Goal: Task Accomplishment & Management: Complete application form

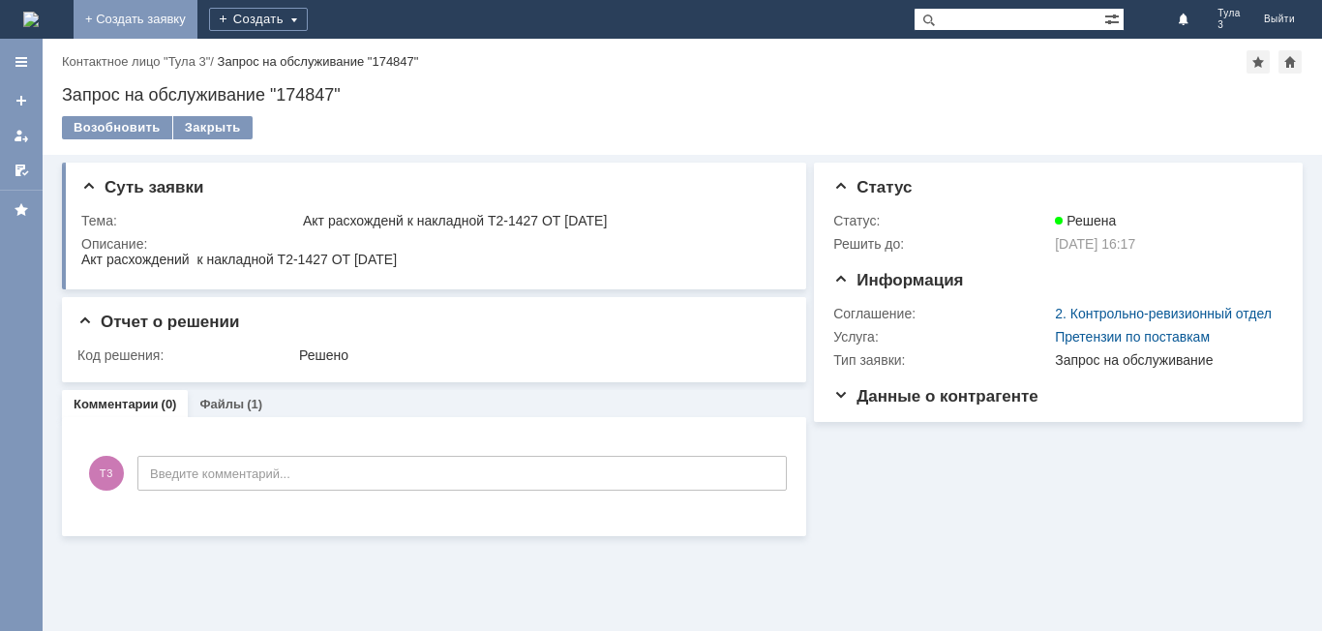
click at [198, 13] on link "+ Создать заявку" at bounding box center [136, 19] width 124 height 39
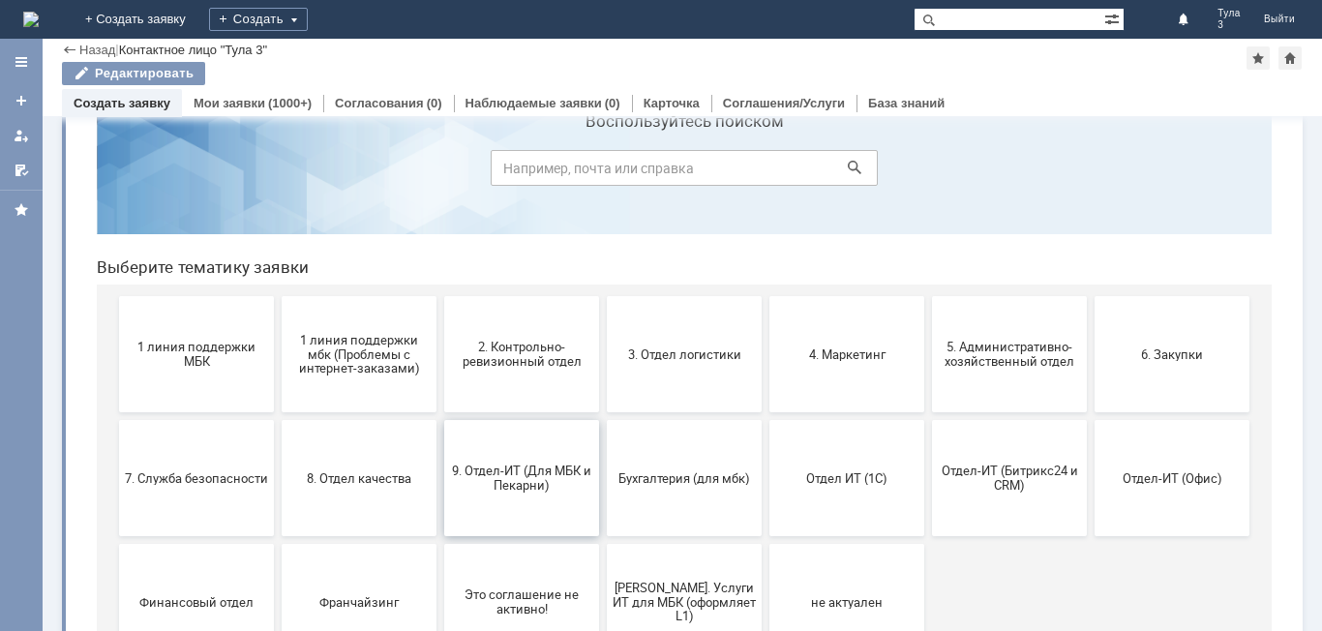
scroll to position [97, 0]
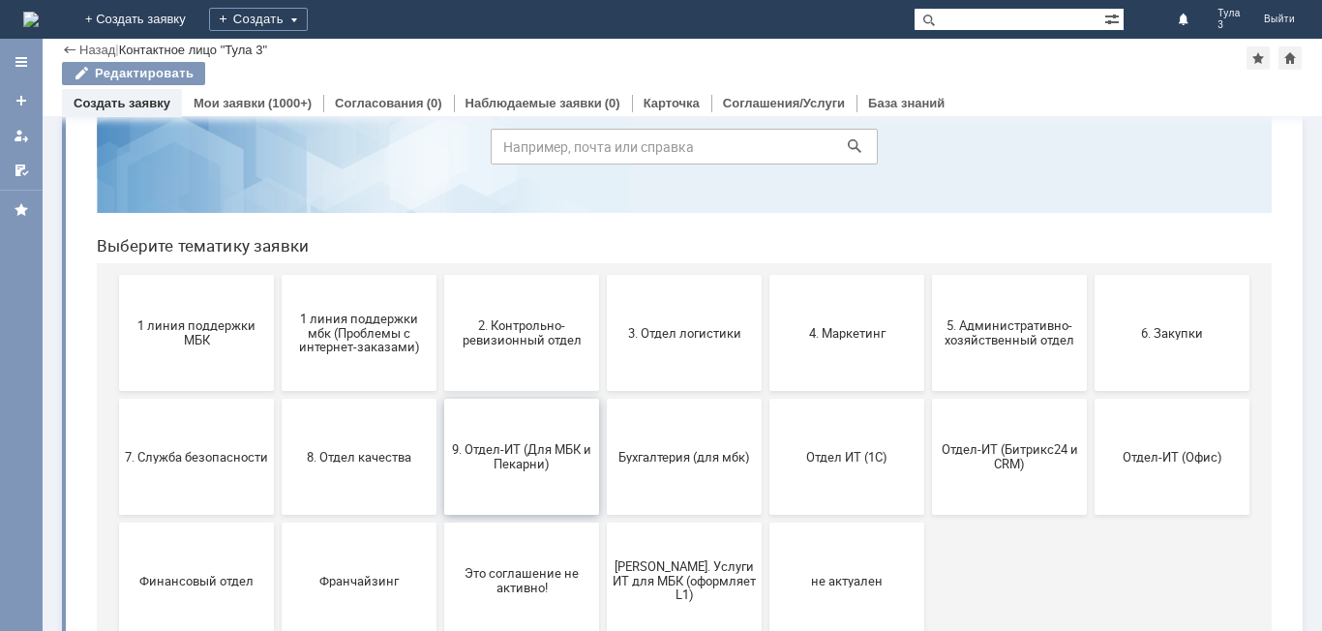
drag, startPoint x: 510, startPoint y: 473, endPoint x: 633, endPoint y: 542, distance: 140.9
click at [510, 473] on button "9. Отдел-ИТ (Для МБК и Пекарни)" at bounding box center [521, 457] width 155 height 116
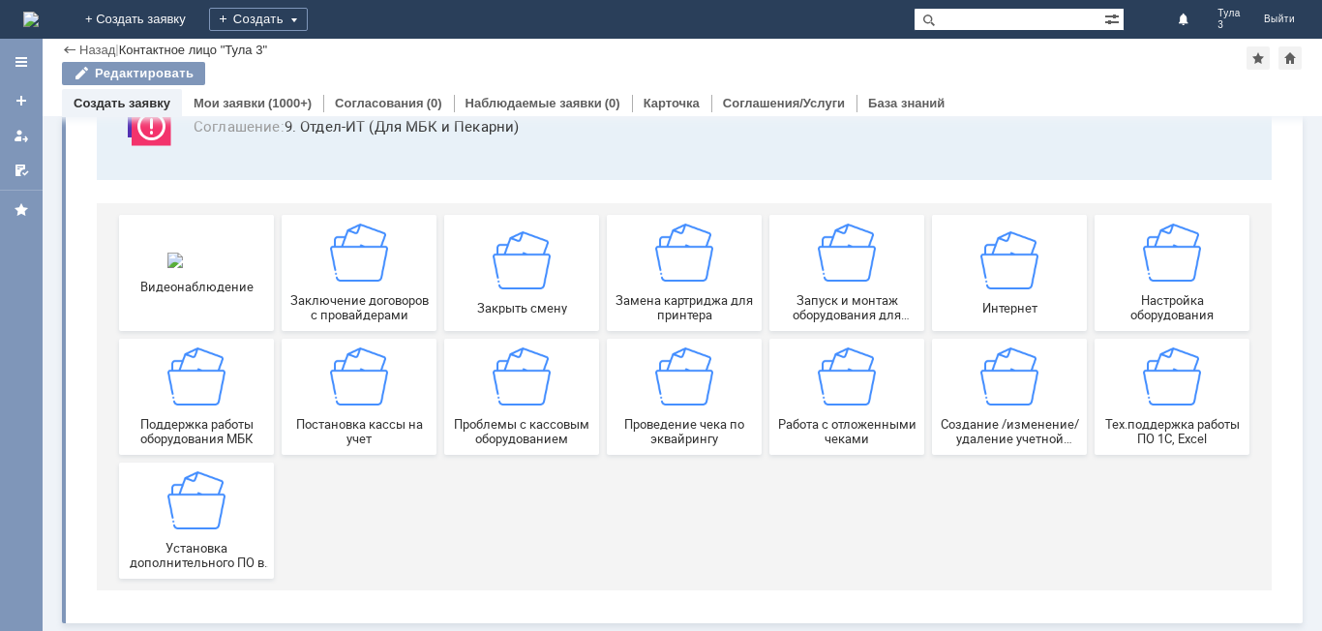
scroll to position [161, 0]
click at [853, 416] on div "Работа с отложенными чеками" at bounding box center [846, 397] width 143 height 99
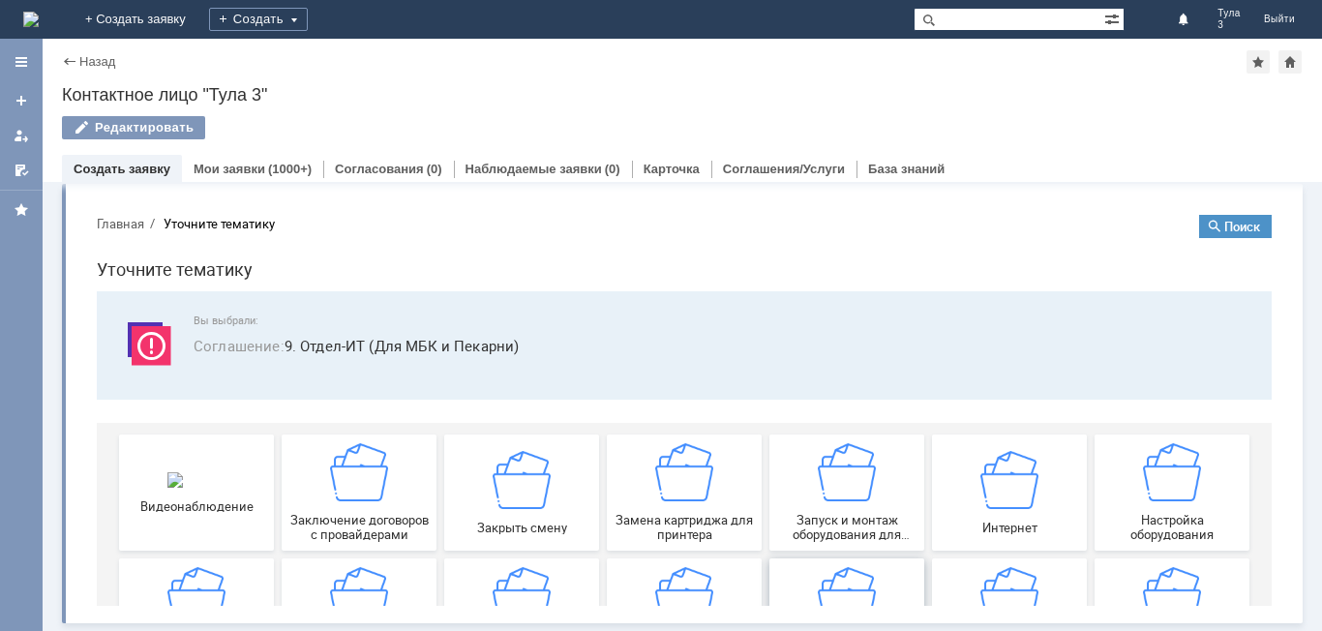
scroll to position [0, 0]
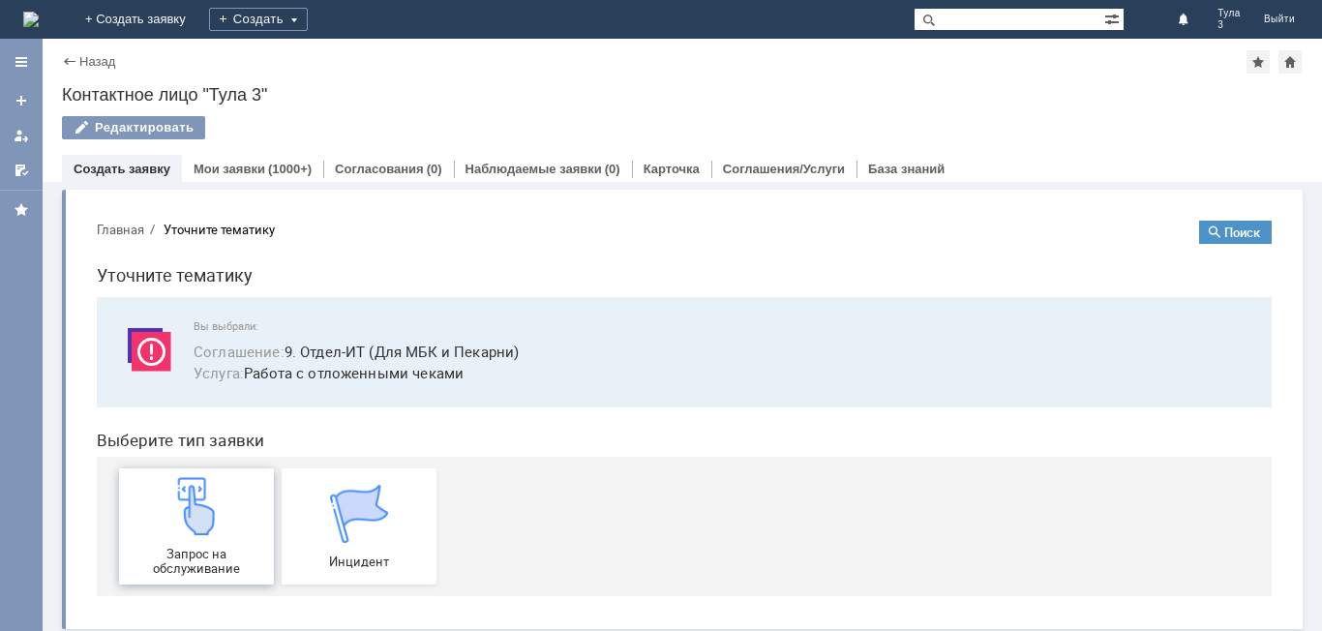
click at [199, 531] on img at bounding box center [196, 506] width 58 height 58
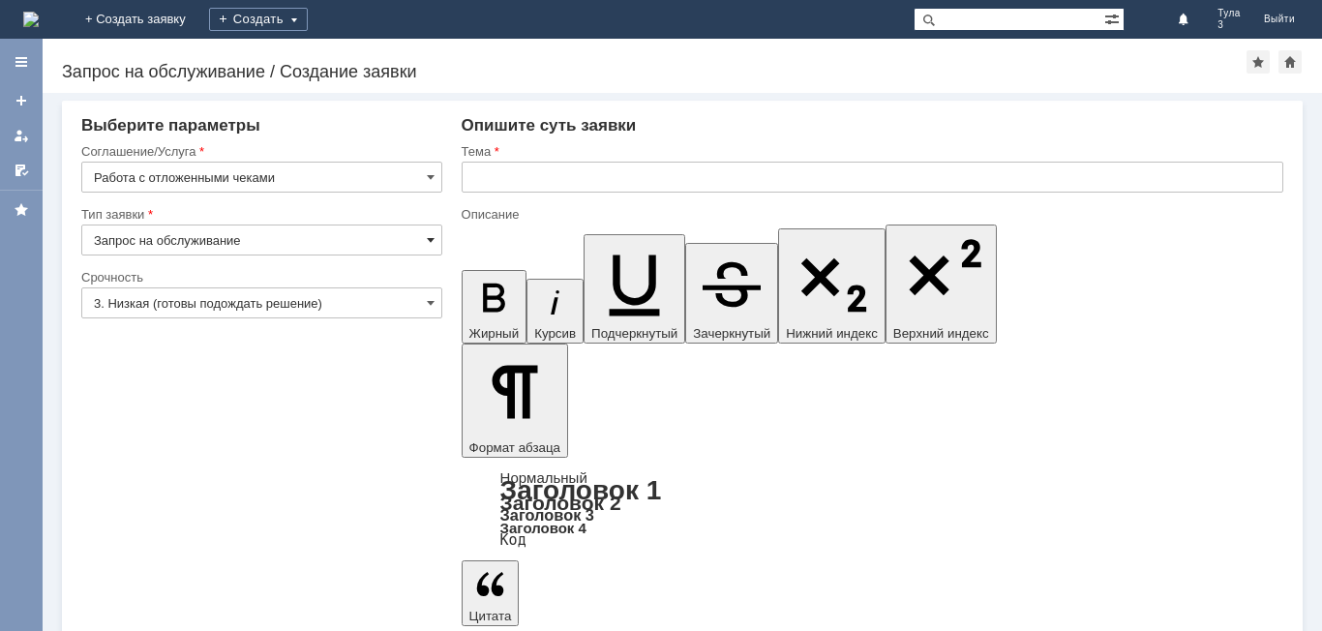
click at [427, 242] on span at bounding box center [431, 239] width 8 height 15
click at [474, 188] on input "text" at bounding box center [873, 177] width 822 height 31
type input "Запрос на обслуживание"
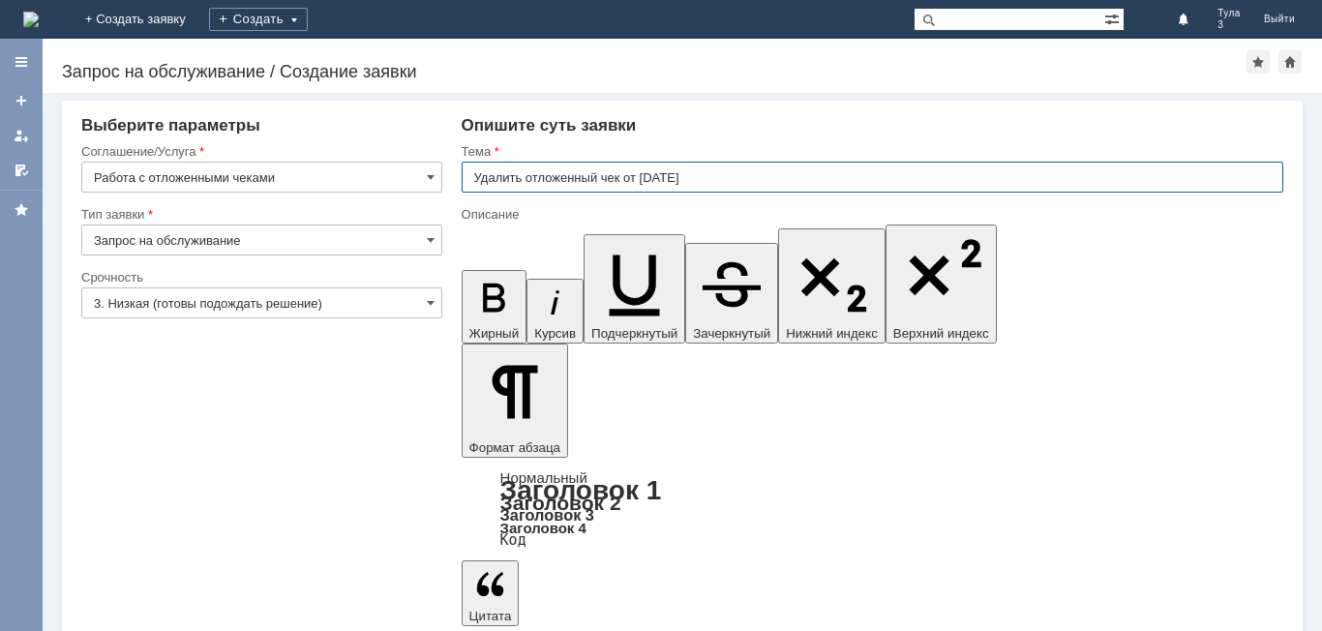
type input "Удалить отложенный чек от [DATE]"
click at [669, 127] on div "Опишите суть заявки" at bounding box center [873, 125] width 822 height 19
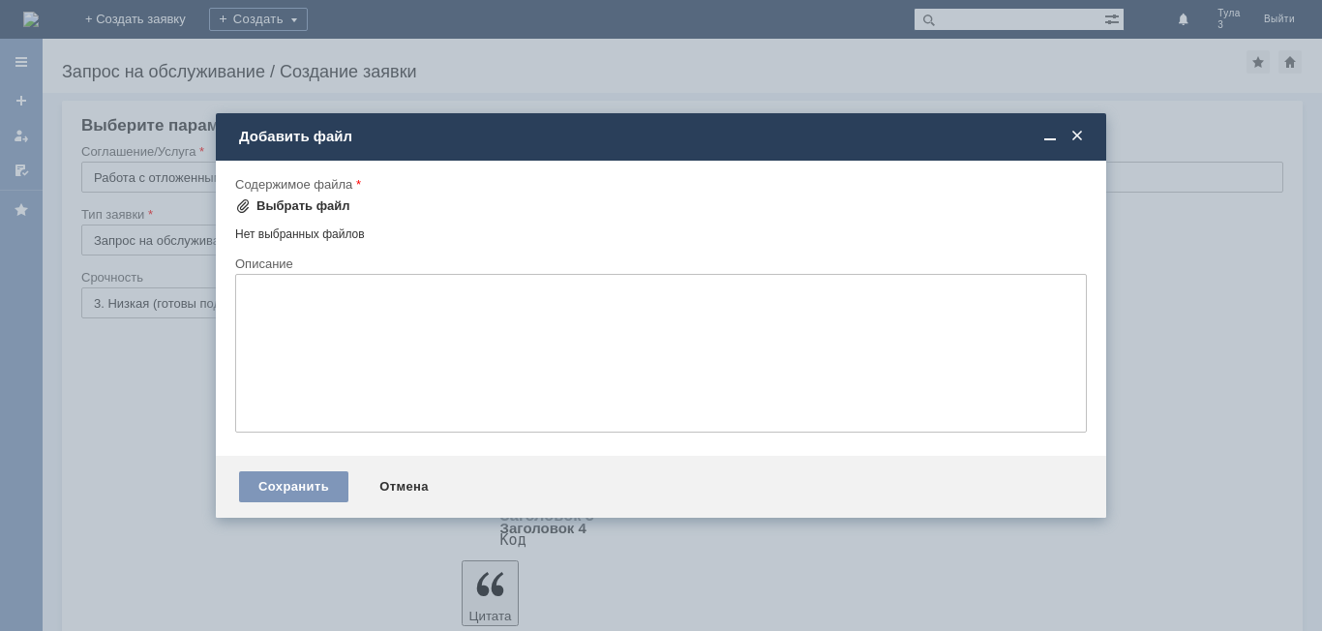
click at [292, 206] on div "Выбрать файл" at bounding box center [304, 205] width 94 height 15
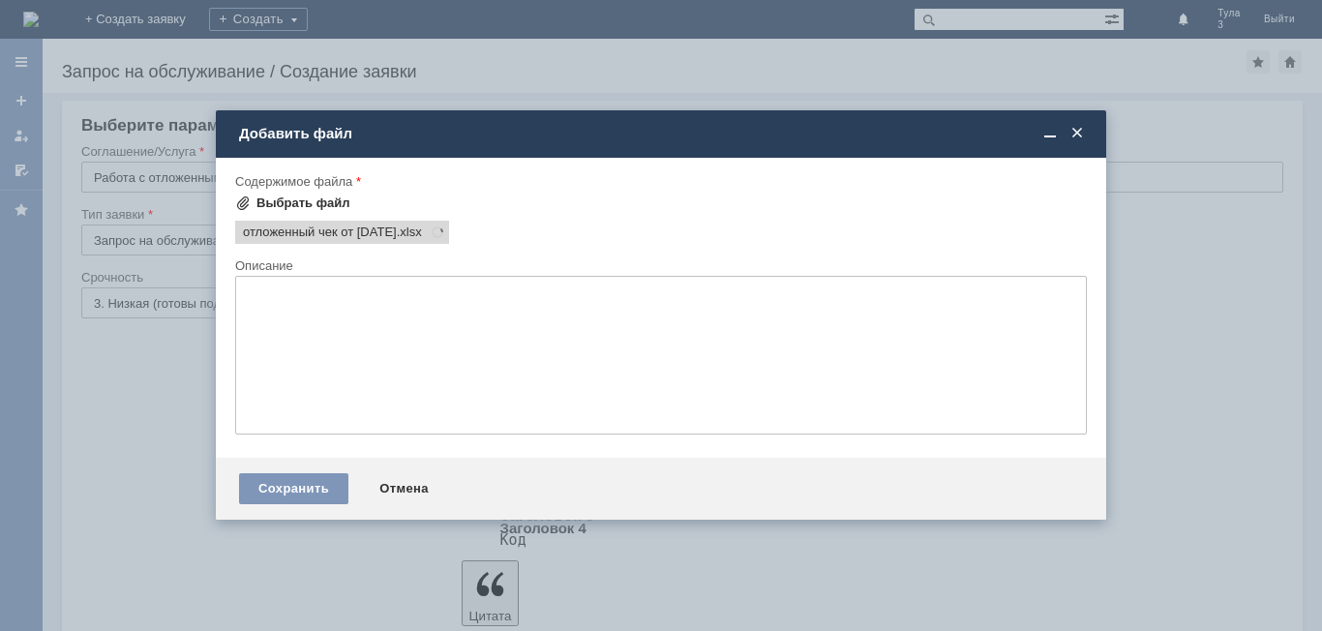
scroll to position [0, 0]
click at [298, 485] on div "Сохранить" at bounding box center [293, 488] width 109 height 31
